Goal: Task Accomplishment & Management: Use online tool/utility

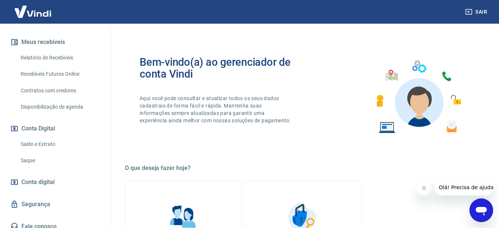
scroll to position [166, 0]
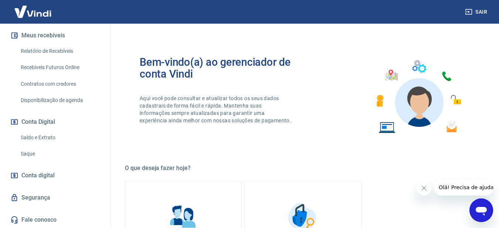
click at [32, 152] on link "Saque" at bounding box center [60, 153] width 84 height 15
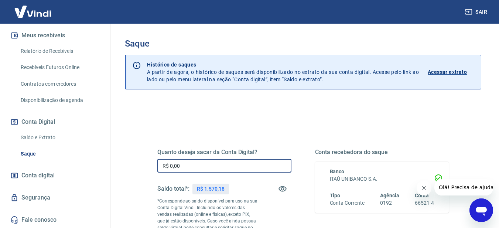
click at [207, 170] on input "R$ 0,00" at bounding box center [224, 166] width 134 height 14
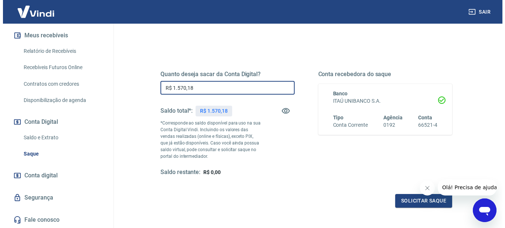
scroll to position [144, 0]
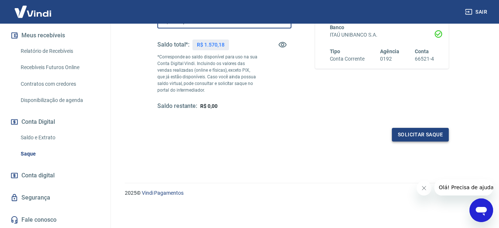
type input "R$ 1.570,18"
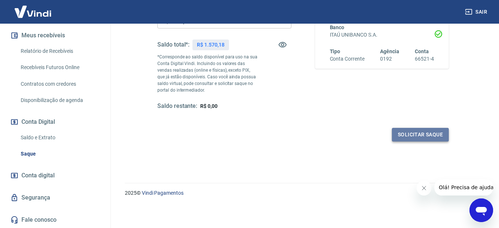
click at [410, 133] on button "Solicitar saque" at bounding box center [420, 135] width 57 height 14
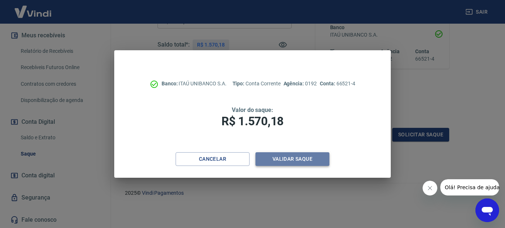
click at [279, 162] on button "Validar saque" at bounding box center [292, 159] width 74 height 14
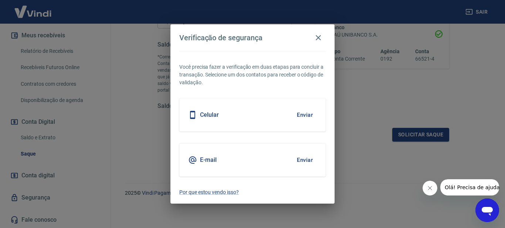
click at [213, 159] on h5 "E-mail" at bounding box center [208, 159] width 17 height 7
click at [307, 160] on button "Enviar" at bounding box center [305, 160] width 24 height 16
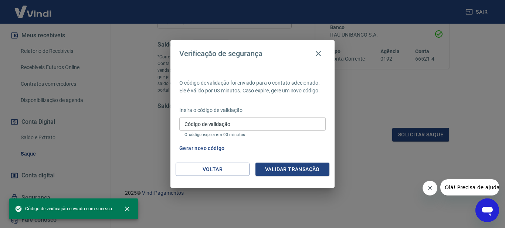
click at [237, 126] on input "Código de validação" at bounding box center [252, 124] width 146 height 14
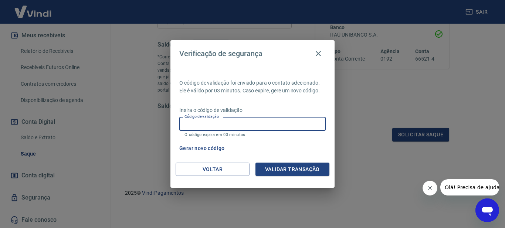
paste input "802365"
type input "802365"
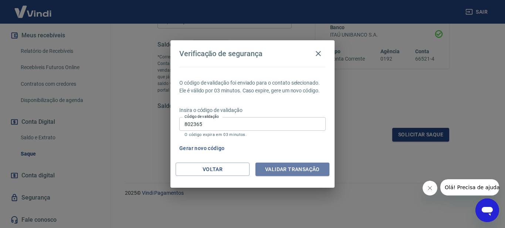
click at [292, 169] on button "Validar transação" at bounding box center [292, 170] width 74 height 14
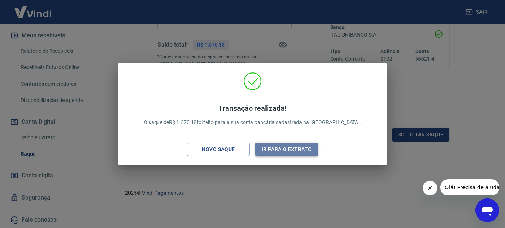
click at [275, 152] on button "Ir para o extrato" at bounding box center [286, 150] width 62 height 14
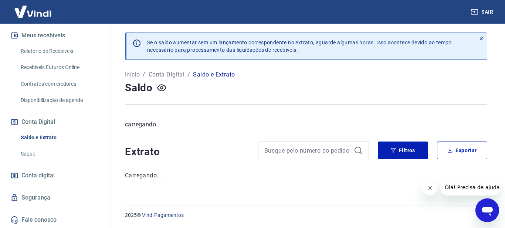
click at [55, 69] on link "Recebíveis Futuros Online" at bounding box center [60, 67] width 84 height 15
